Goal: Transaction & Acquisition: Download file/media

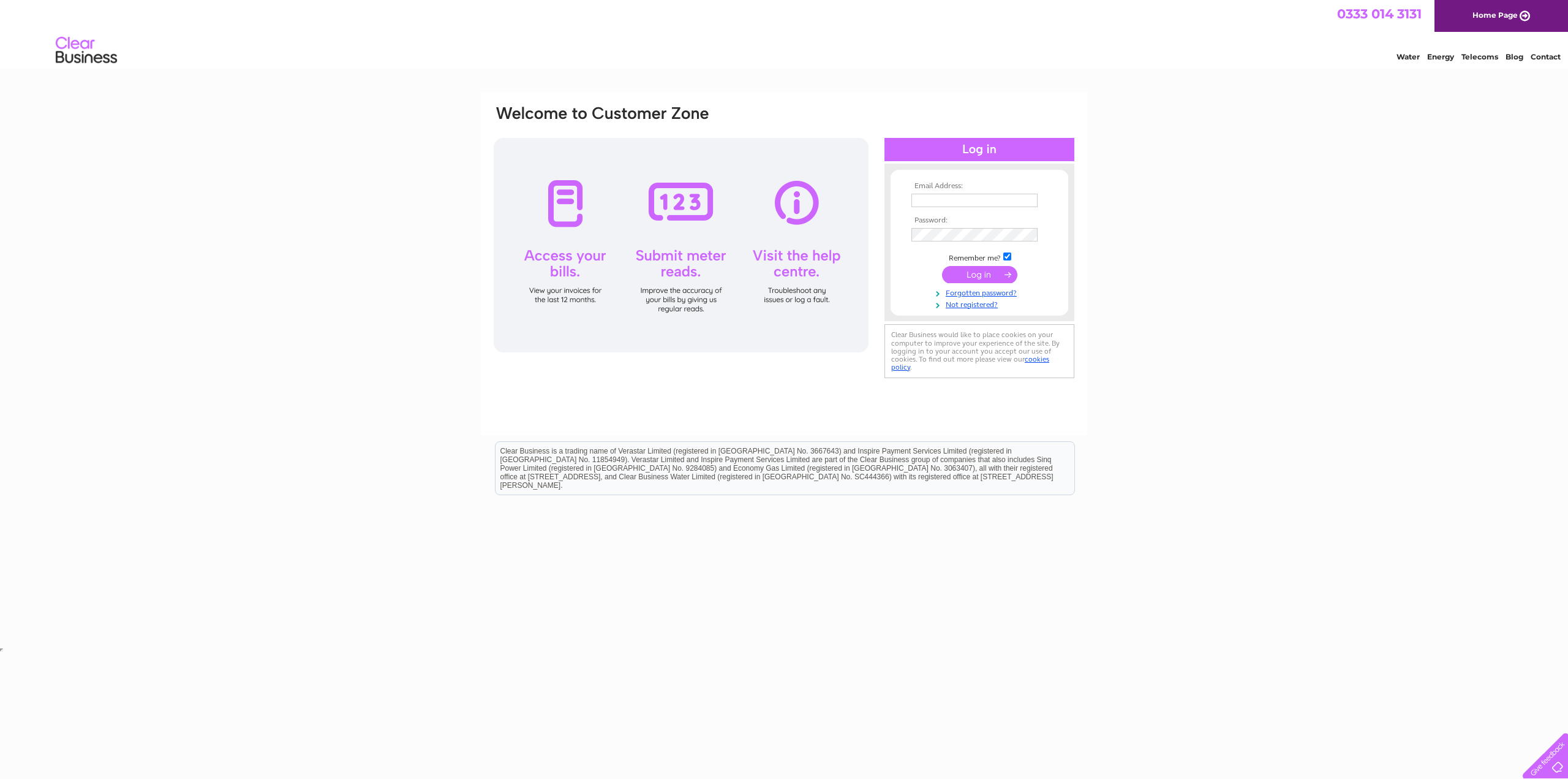
type input "david.murray@coriolis-energy.com"
click at [986, 271] on input "submit" at bounding box center [980, 275] width 76 height 17
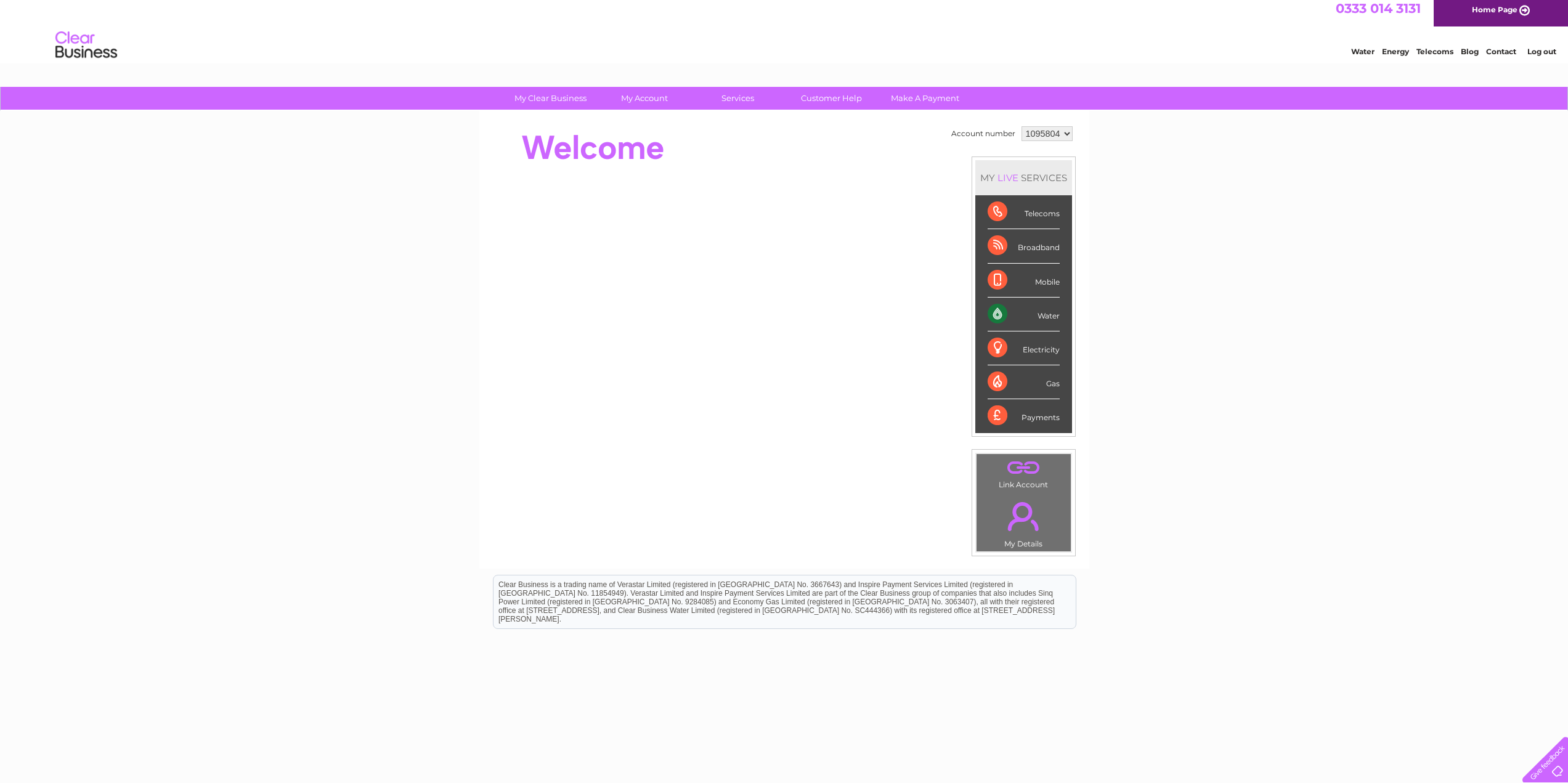
scroll to position [11, 0]
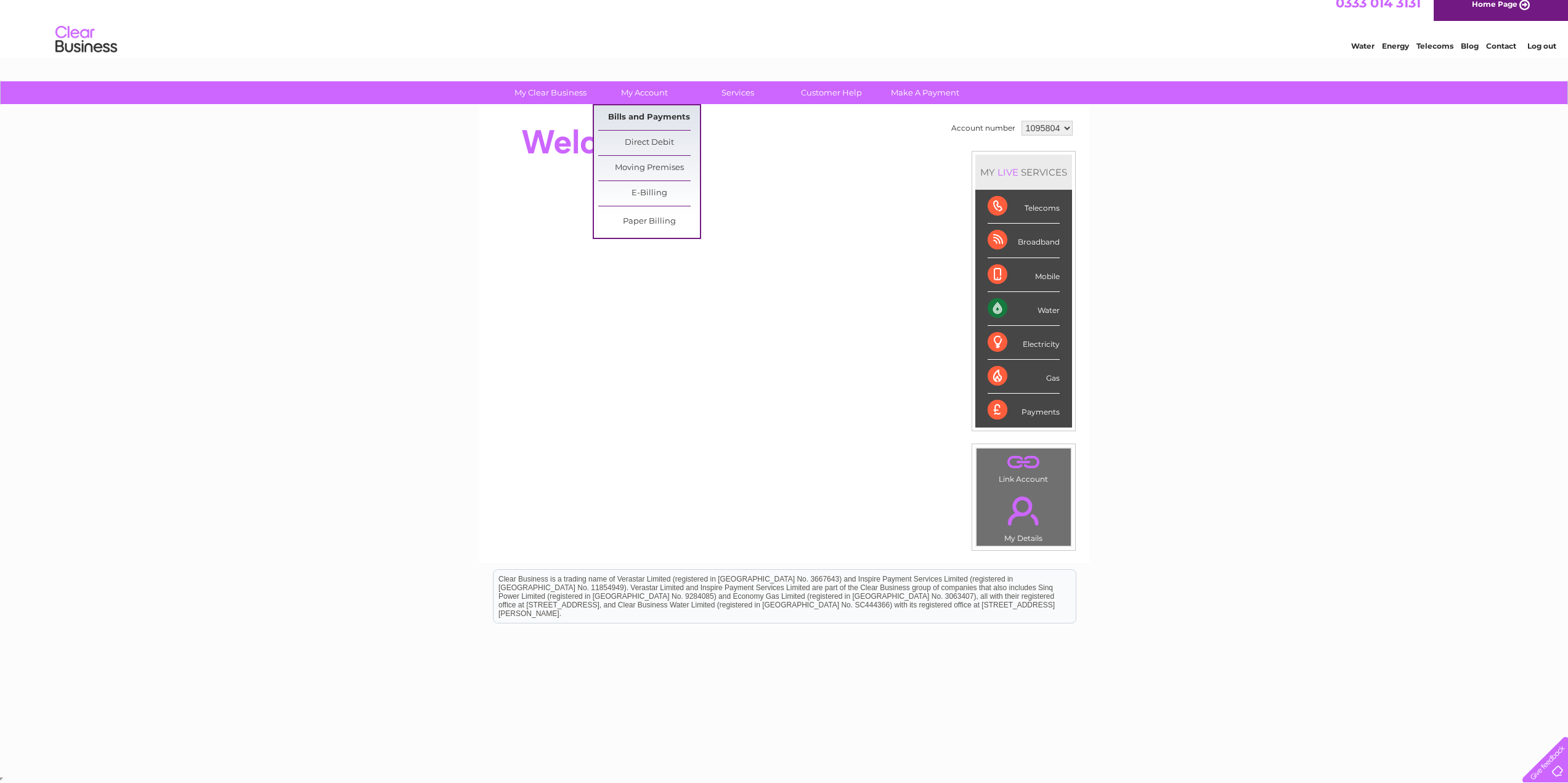
click at [647, 112] on link "Bills and Payments" at bounding box center [648, 118] width 102 height 25
click at [646, 112] on link "Bills and Payments" at bounding box center [648, 118] width 102 height 25
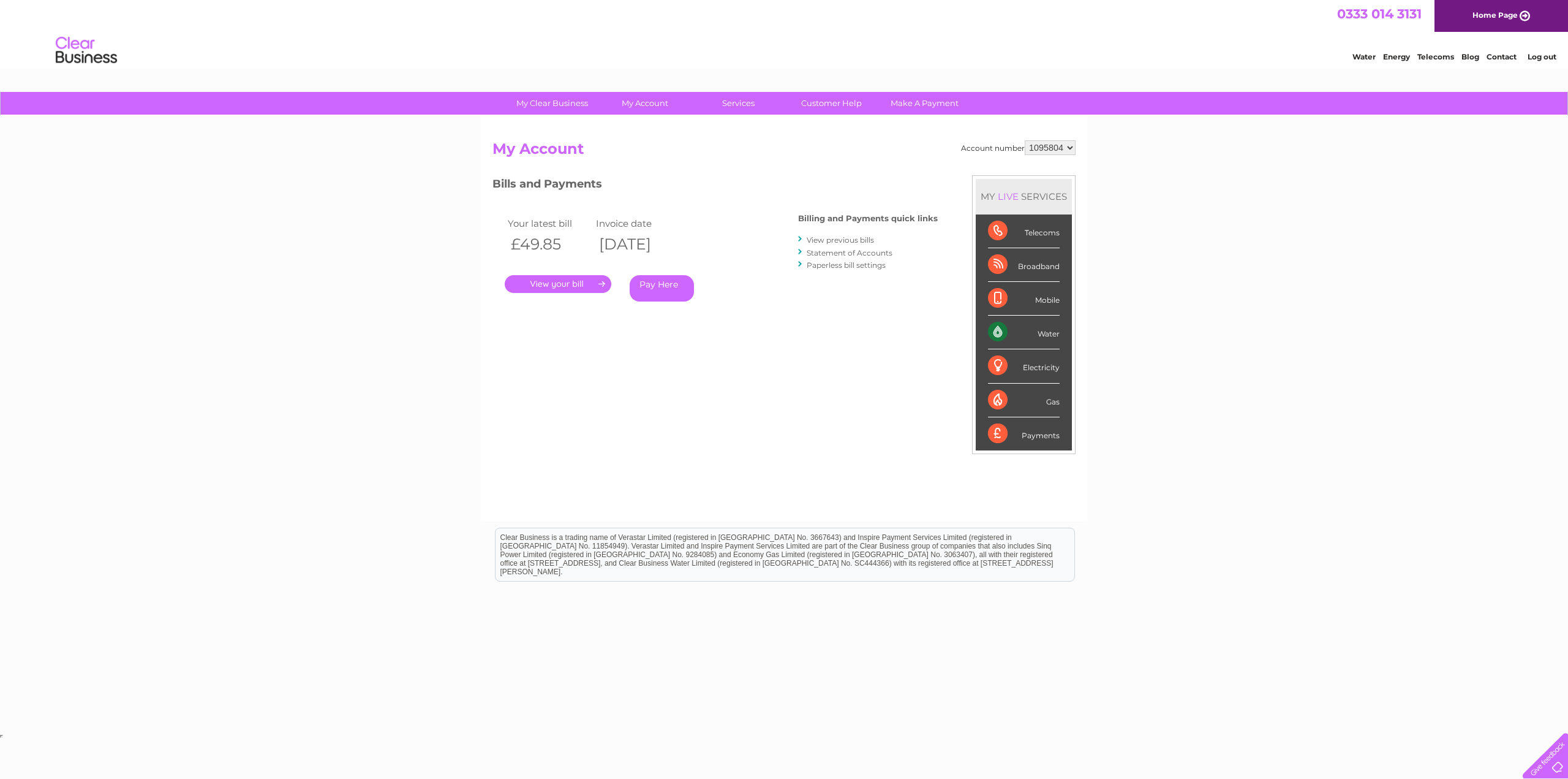
click at [564, 284] on link "." at bounding box center [558, 284] width 106 height 18
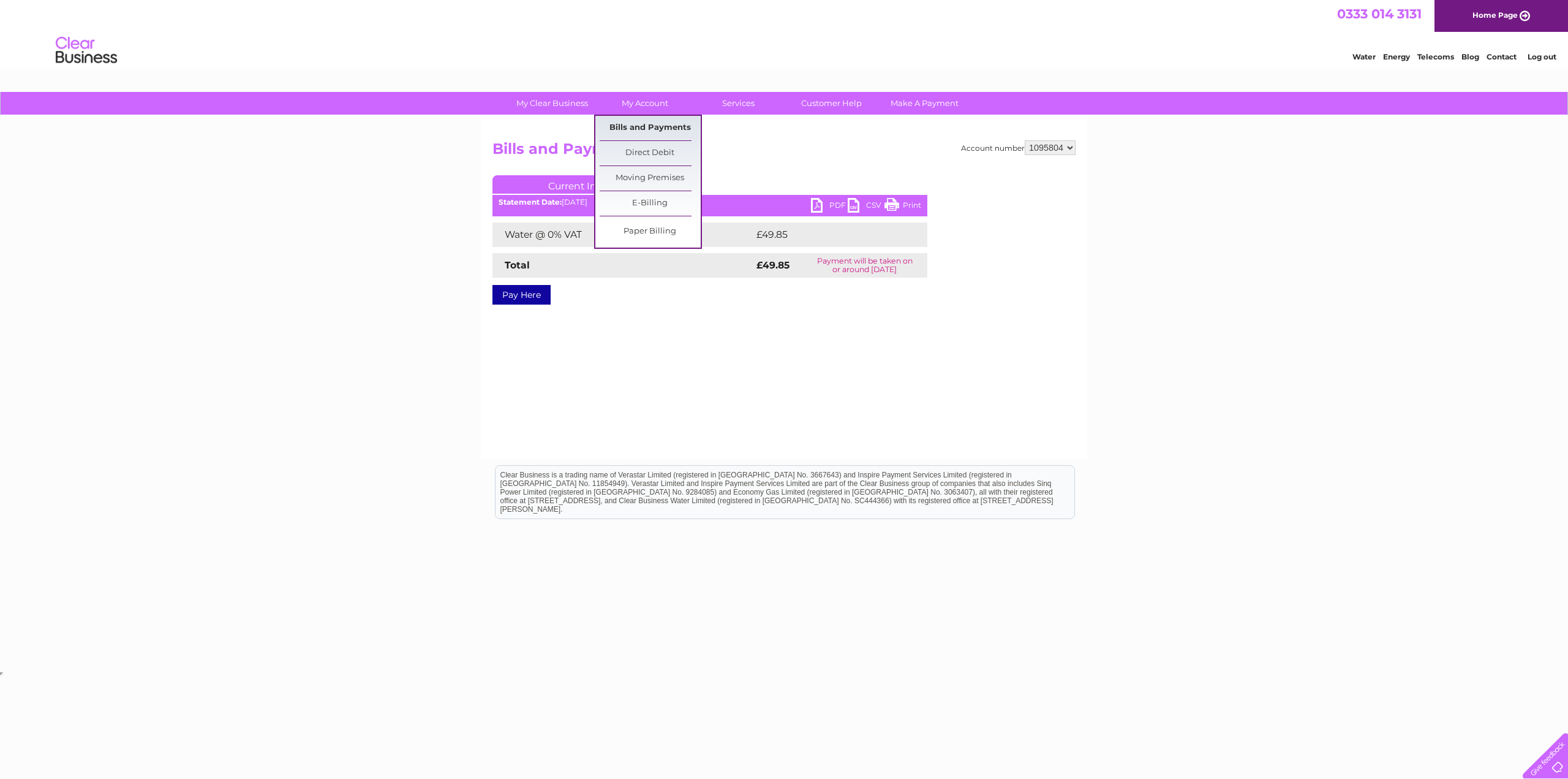
click at [651, 124] on link "Bills and Payments" at bounding box center [650, 128] width 101 height 25
click at [651, 123] on link "Bills and Payments" at bounding box center [650, 128] width 101 height 25
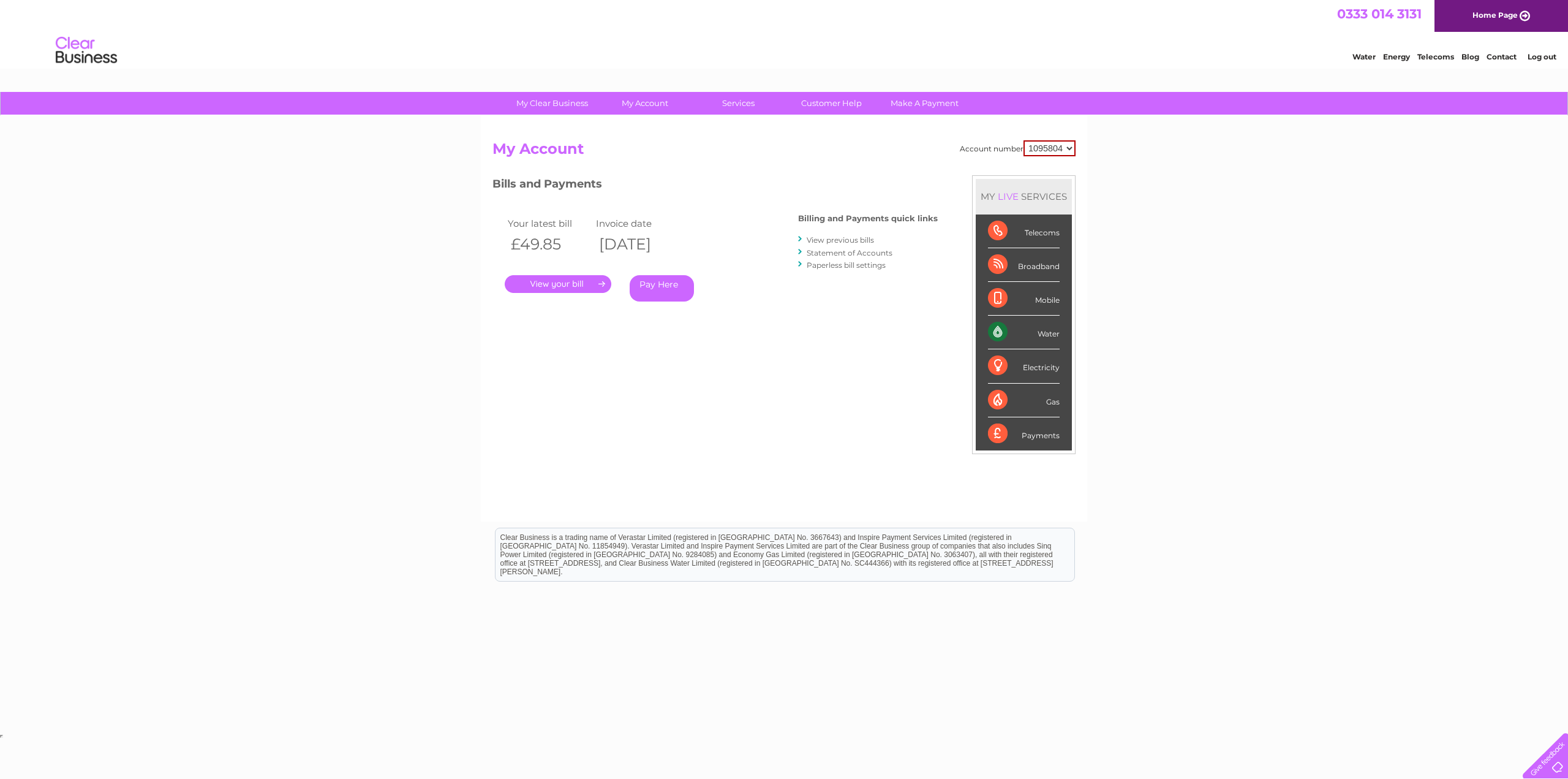
click at [858, 239] on link "View previous bills" at bounding box center [840, 240] width 67 height 9
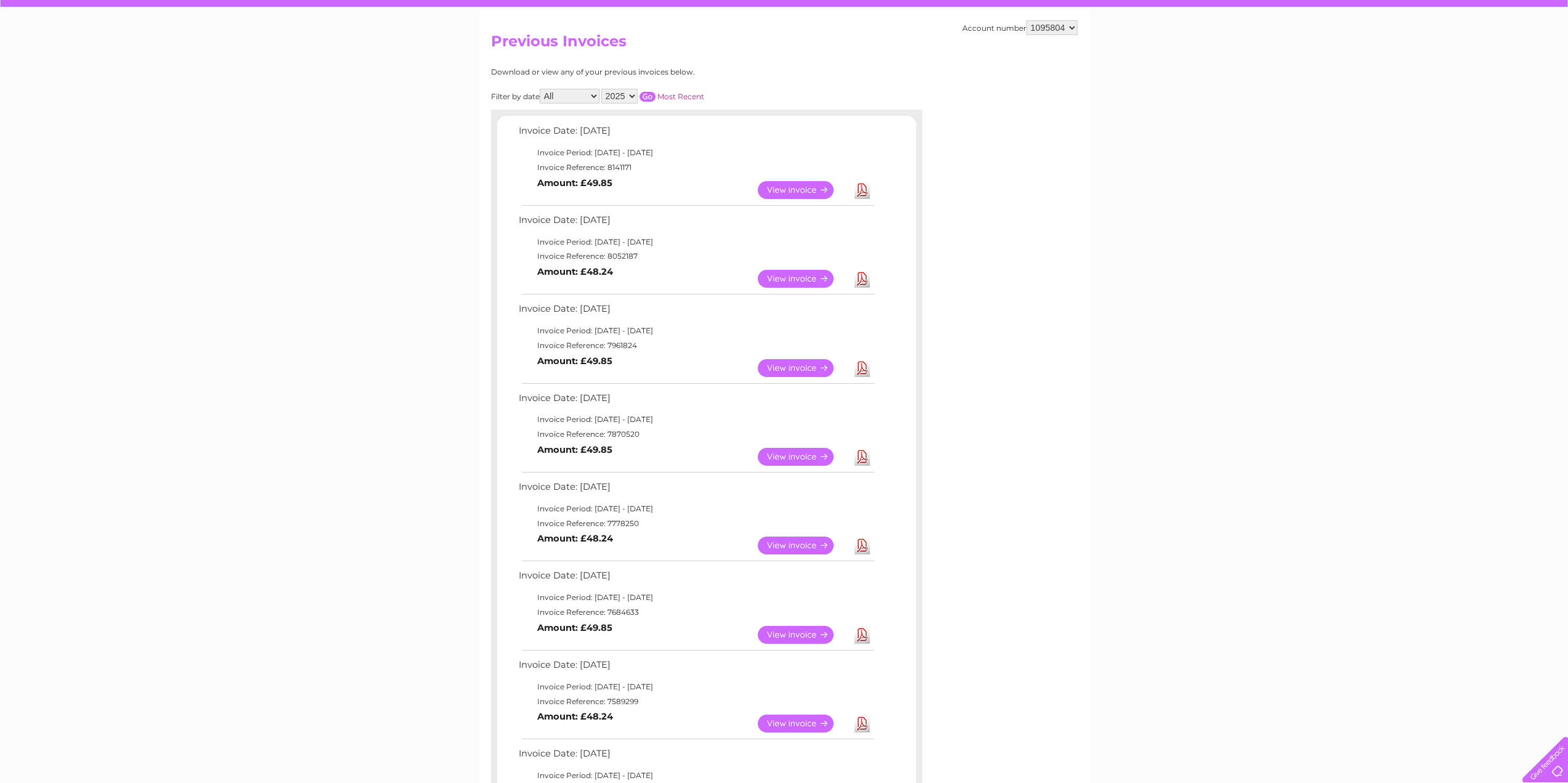
scroll to position [123, 0]
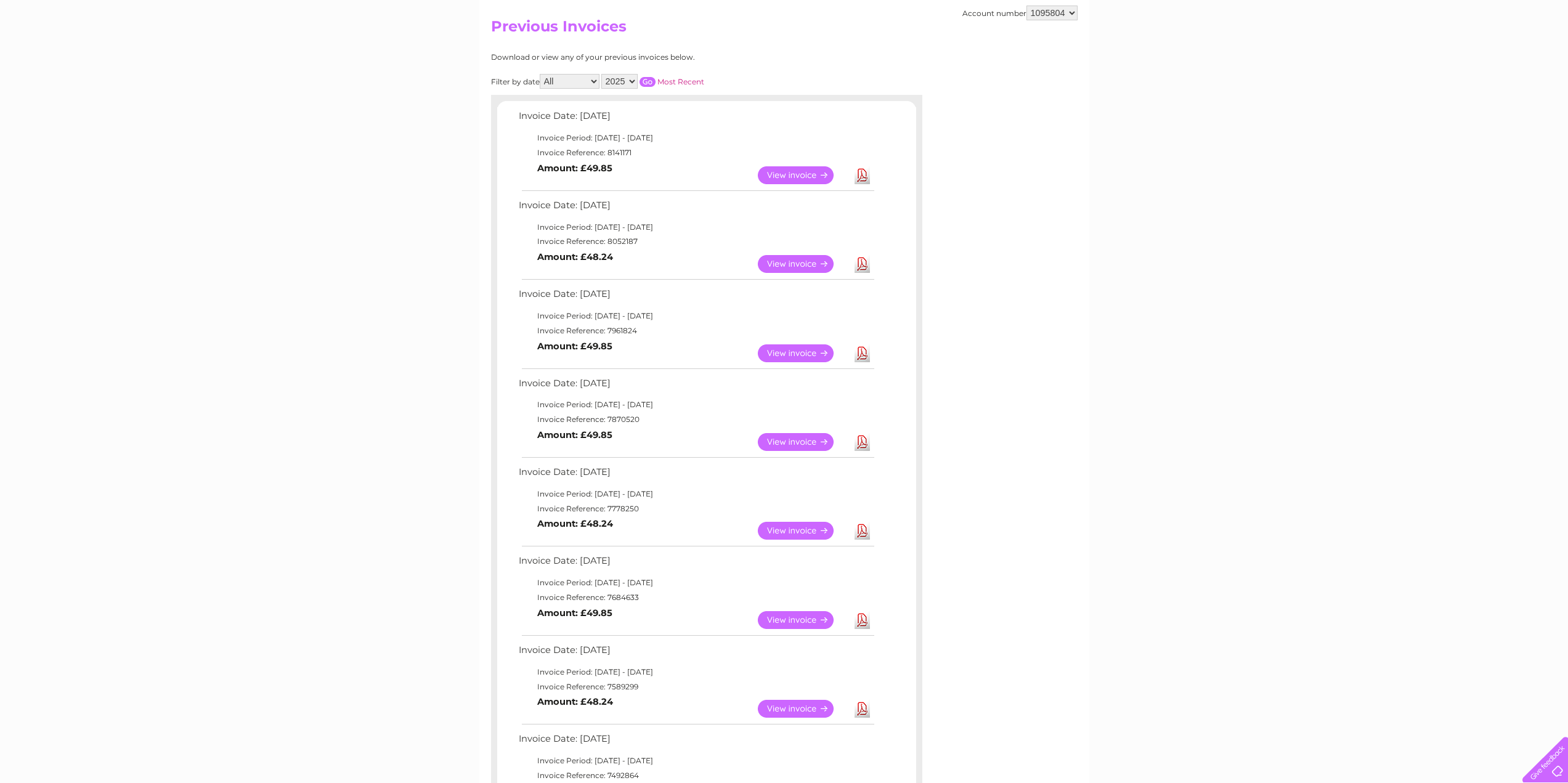
click at [862, 440] on link "Download" at bounding box center [862, 442] width 16 height 18
click at [859, 349] on link "Download" at bounding box center [862, 353] width 16 height 18
click at [866, 259] on link "Download" at bounding box center [862, 264] width 16 height 18
click at [862, 176] on link "Download" at bounding box center [862, 175] width 16 height 18
